Goal: Navigation & Orientation: Understand site structure

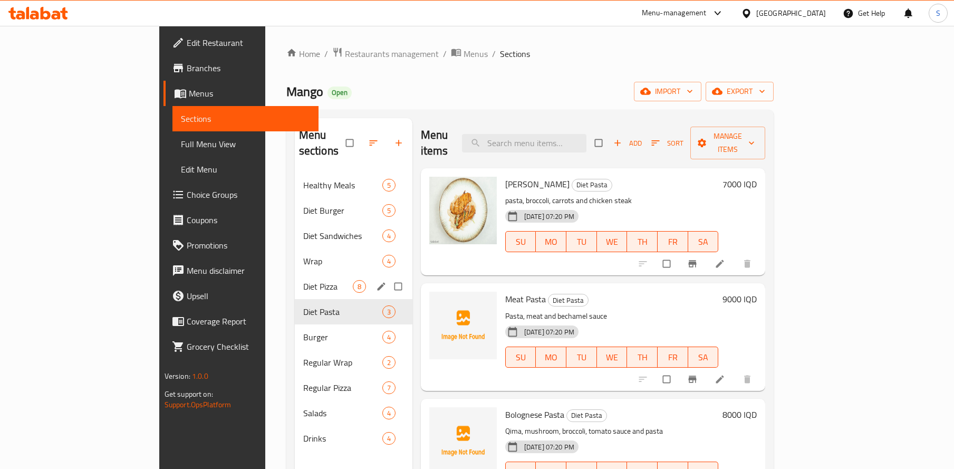
click at [303, 280] on span "Diet Pizza" at bounding box center [328, 286] width 50 height 13
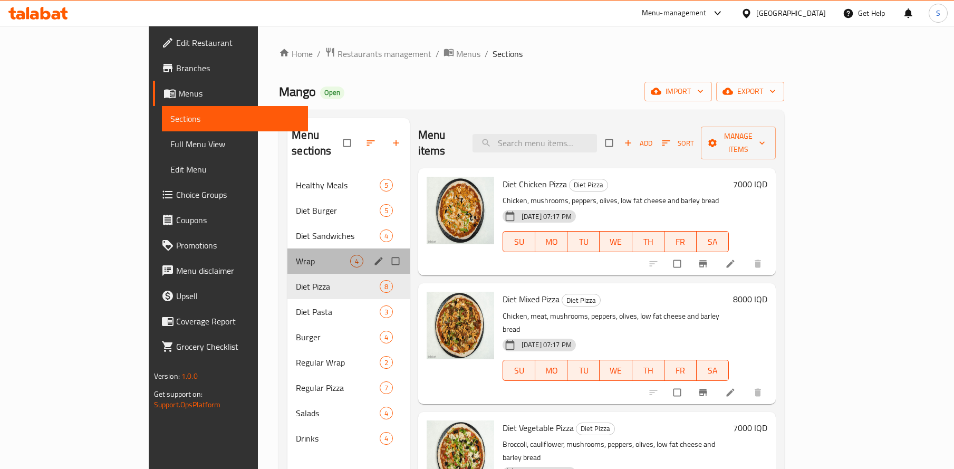
click at [287, 248] on div "Wrap 4" at bounding box center [348, 260] width 122 height 25
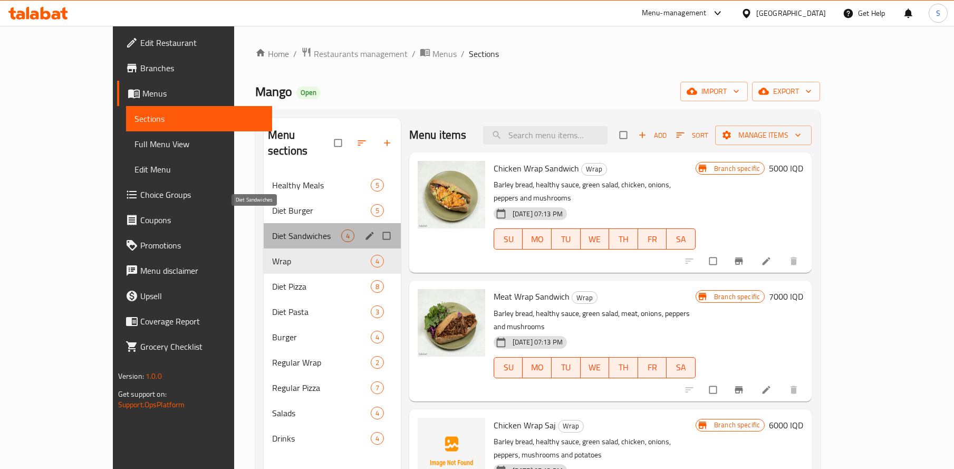
click at [272, 229] on span "Diet Sandwiches" at bounding box center [306, 235] width 69 height 13
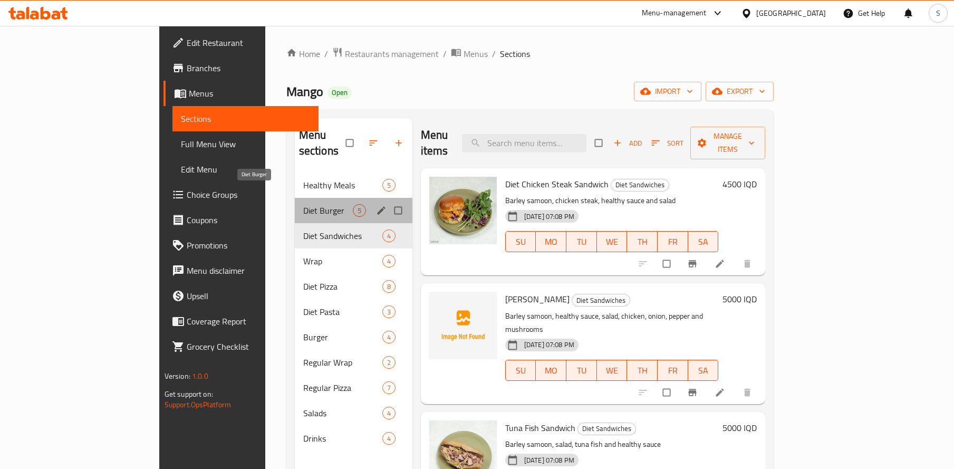
click at [303, 204] on span "Diet Burger" at bounding box center [328, 210] width 50 height 13
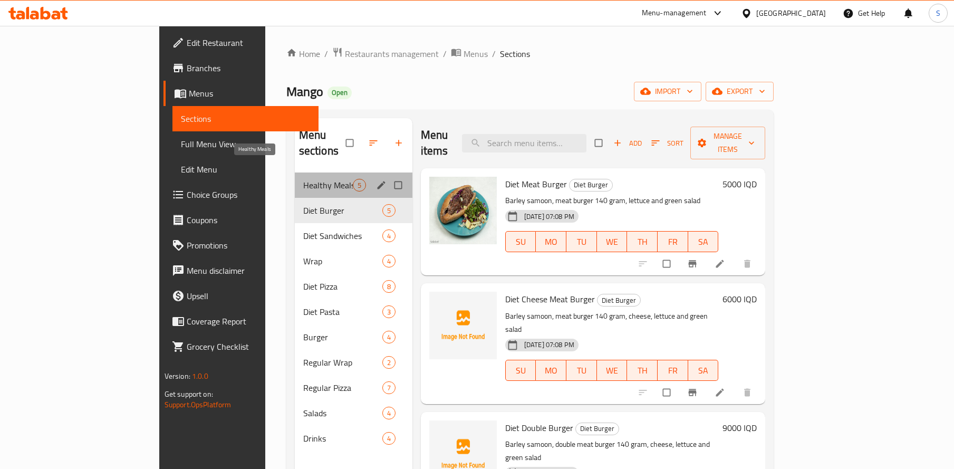
click at [303, 179] on span "Healthy Meals" at bounding box center [328, 185] width 50 height 13
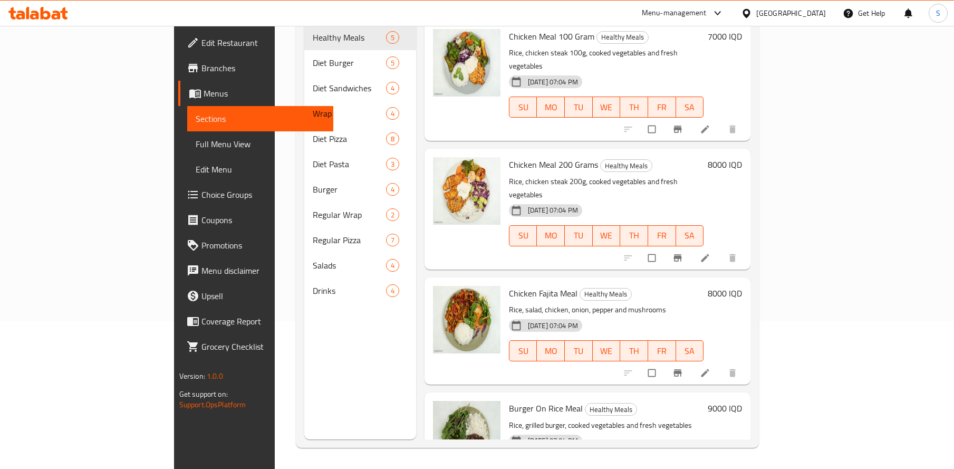
scroll to position [147, 0]
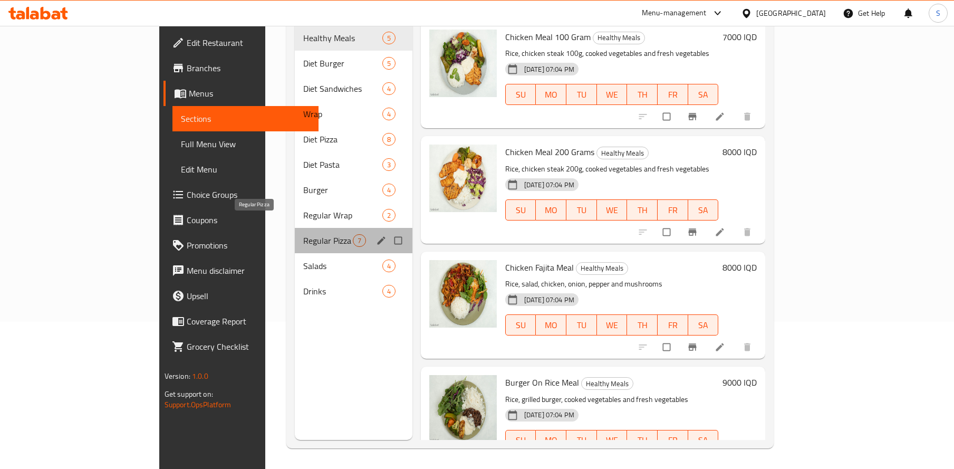
click at [303, 234] on span "Regular Pizza" at bounding box center [328, 240] width 50 height 13
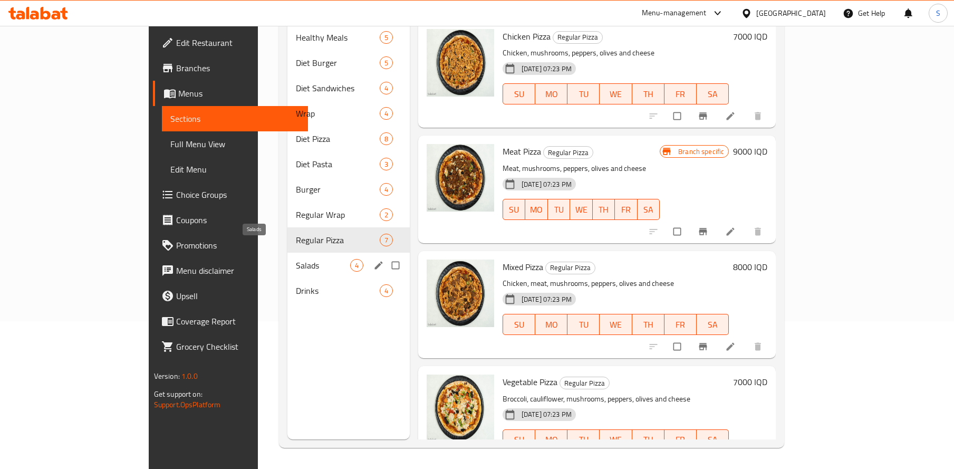
scroll to position [147, 0]
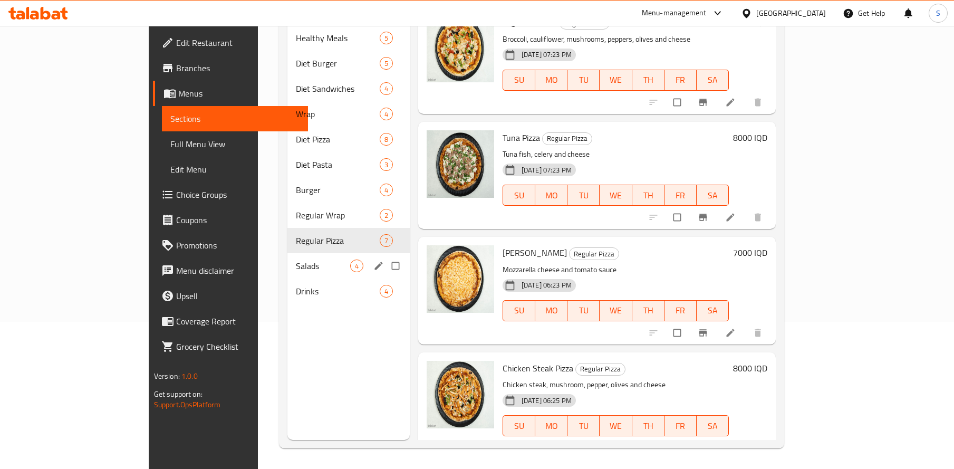
click at [287, 253] on div "Salads 4" at bounding box center [348, 265] width 122 height 25
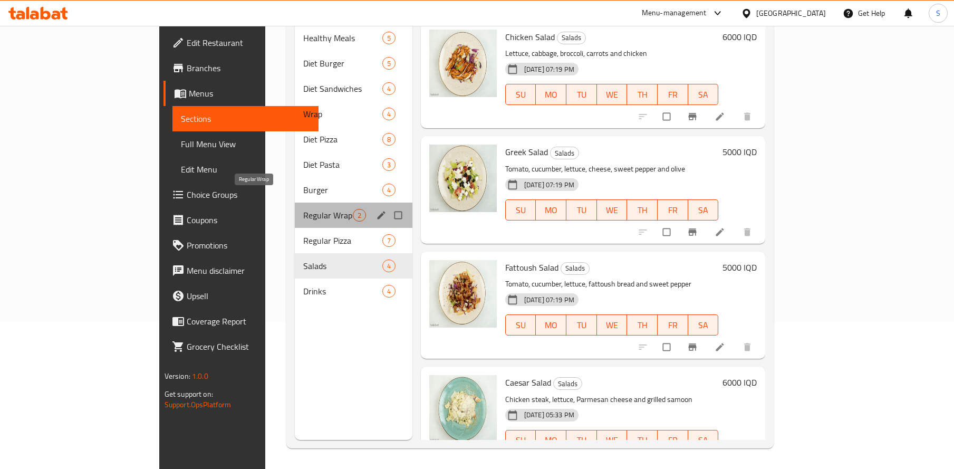
click at [303, 209] on span "Regular Wrap" at bounding box center [328, 215] width 50 height 13
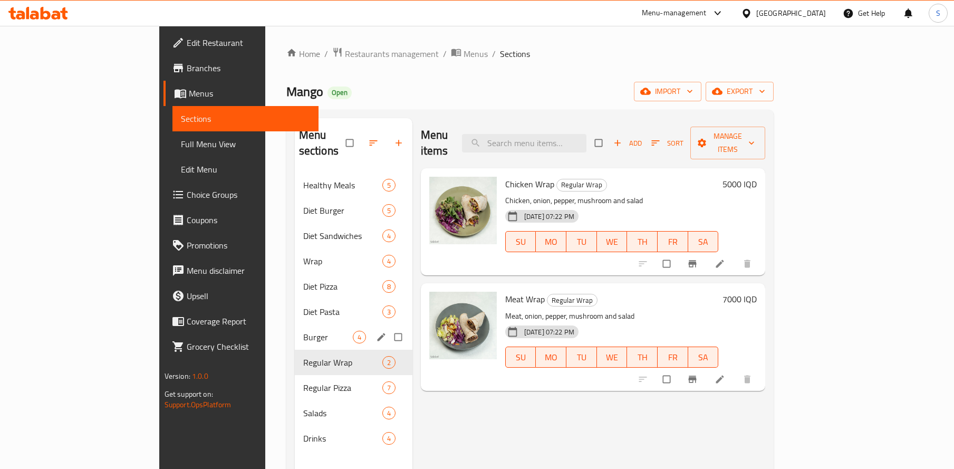
click at [303, 331] on span "Burger" at bounding box center [328, 337] width 50 height 13
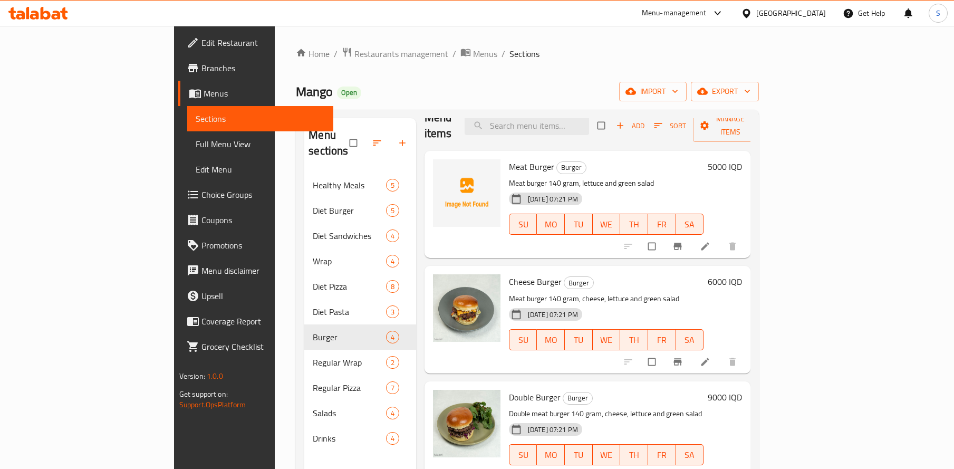
scroll to position [16, 0]
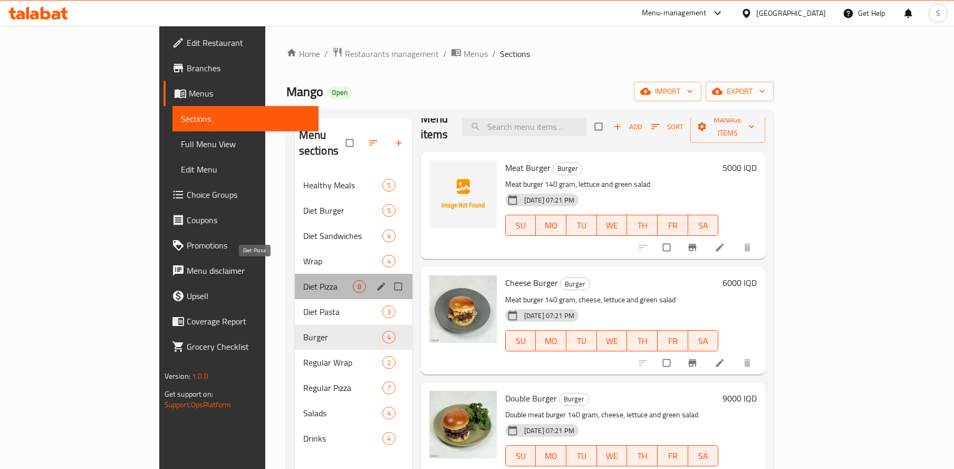
click at [303, 280] on span "Diet Pizza" at bounding box center [328, 286] width 50 height 13
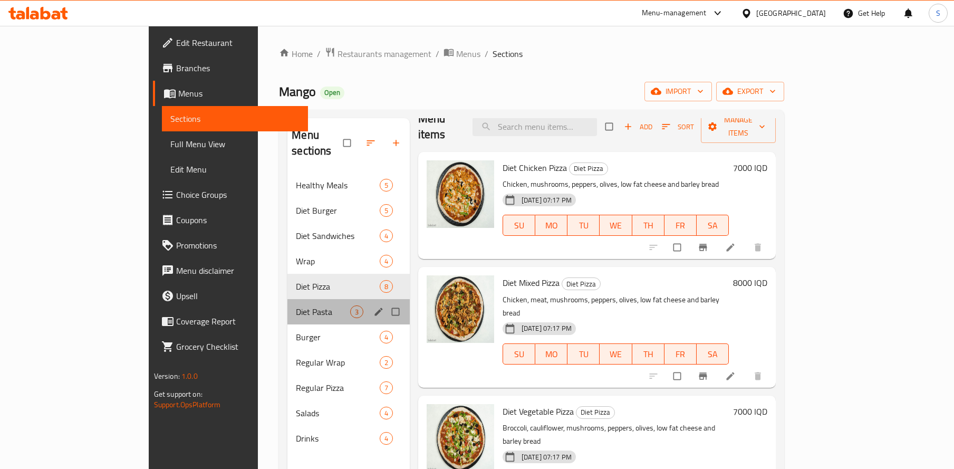
click at [287, 299] on div "Diet Pasta 3" at bounding box center [348, 311] width 122 height 25
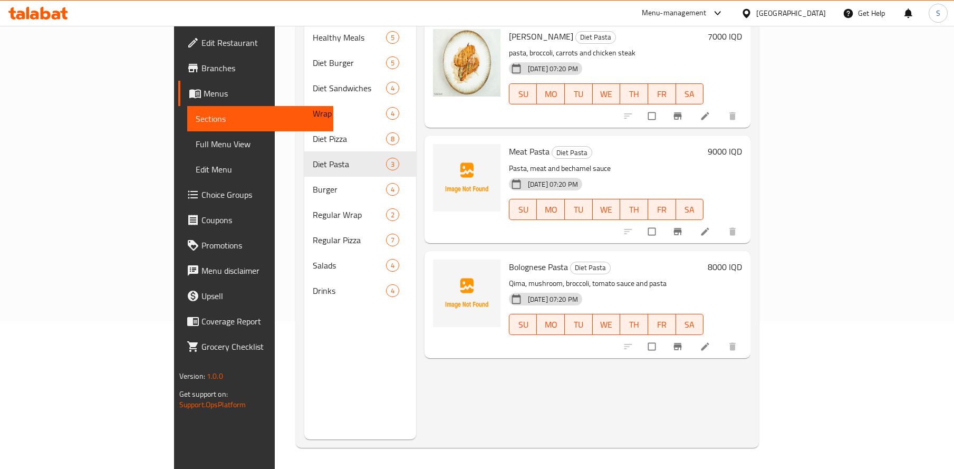
scroll to position [147, 0]
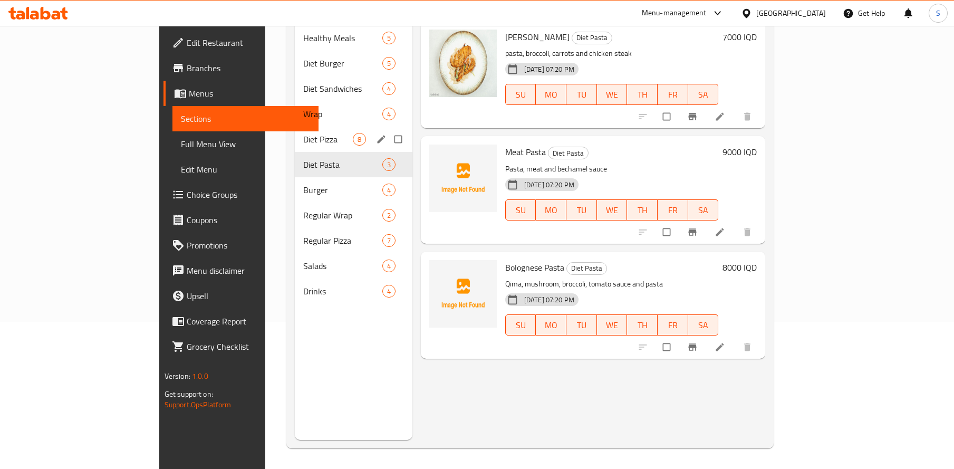
click at [303, 133] on span "Diet Pizza" at bounding box center [328, 139] width 50 height 13
